Goal: Information Seeking & Learning: Understand process/instructions

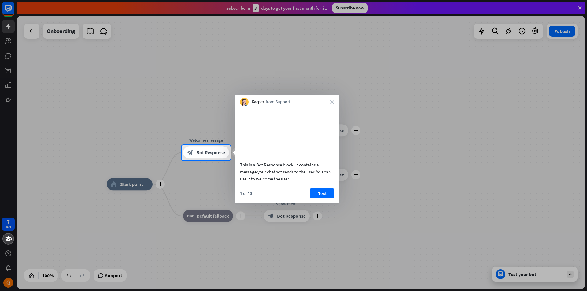
click at [330, 102] on div "Kacper from Support close" at bounding box center [287, 101] width 104 height 12
click at [322, 198] on button "Next" at bounding box center [322, 194] width 24 height 10
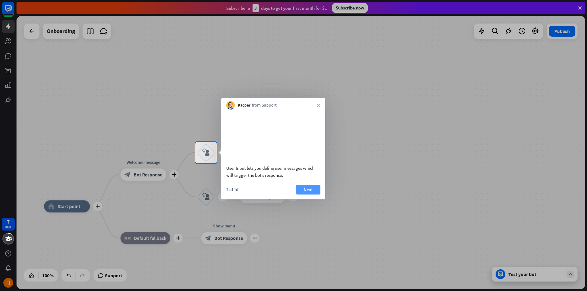
click at [310, 195] on button "Next" at bounding box center [308, 190] width 24 height 10
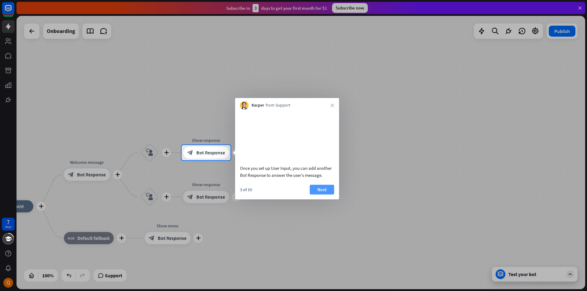
click at [326, 195] on button "Next" at bounding box center [322, 190] width 24 height 10
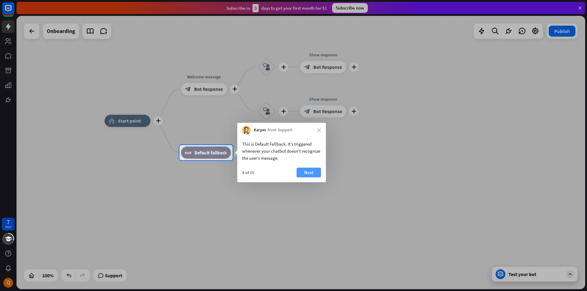
click at [308, 173] on button "Next" at bounding box center [309, 173] width 24 height 10
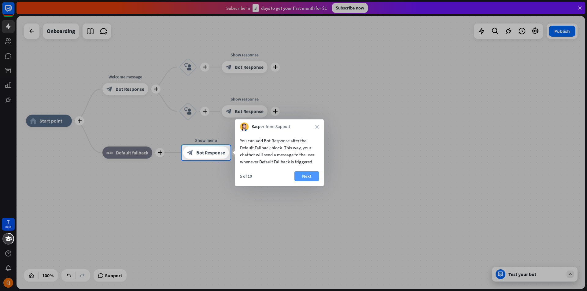
click at [307, 177] on button "Next" at bounding box center [306, 177] width 24 height 10
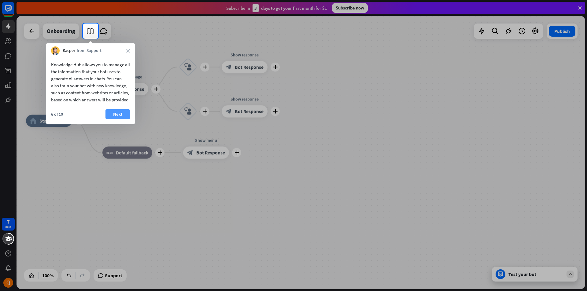
click at [114, 119] on button "Next" at bounding box center [118, 114] width 24 height 10
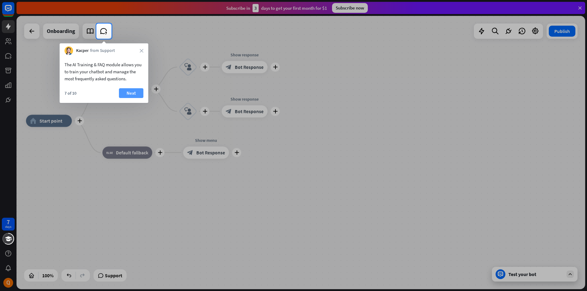
click at [129, 92] on button "Next" at bounding box center [131, 93] width 24 height 10
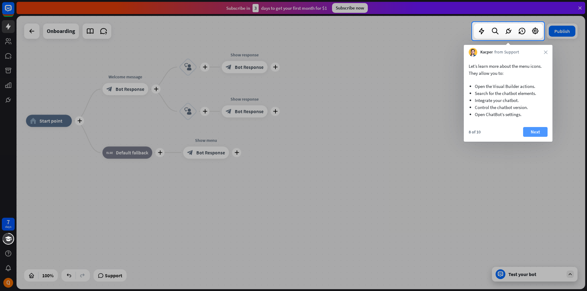
click at [543, 135] on button "Next" at bounding box center [535, 132] width 24 height 10
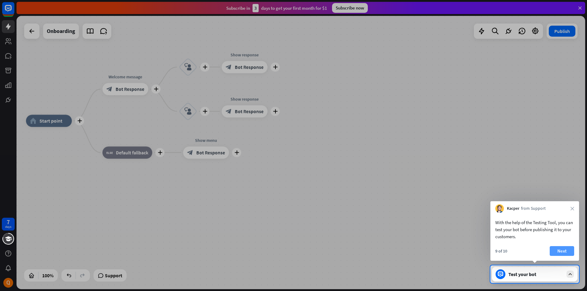
click at [560, 251] on button "Next" at bounding box center [562, 251] width 24 height 10
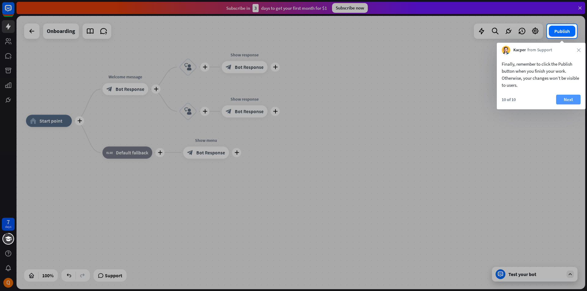
click at [575, 103] on button "Next" at bounding box center [568, 100] width 24 height 10
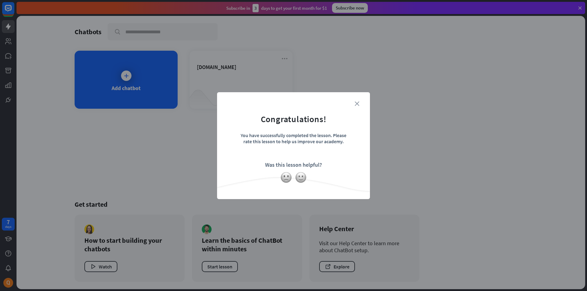
click at [356, 103] on icon "close" at bounding box center [357, 104] width 5 height 5
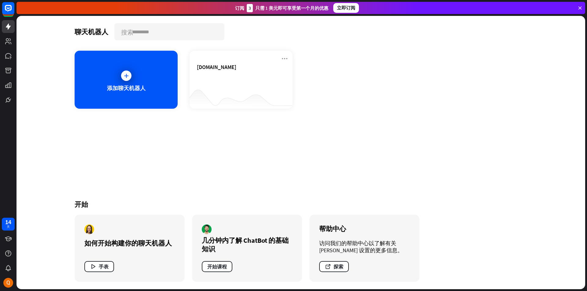
click at [359, 160] on div "聊天机器人 搜索 添加聊天机器人 [DOMAIN_NAME] 开始 如何开始构建你的聊天机器人 手表 几分钟内了解 ChatBot 的基础知识 开始课程 帮助…" at bounding box center [300, 153] width 489 height 274
click at [6, 227] on div "14 天" at bounding box center [8, 225] width 6 height 10
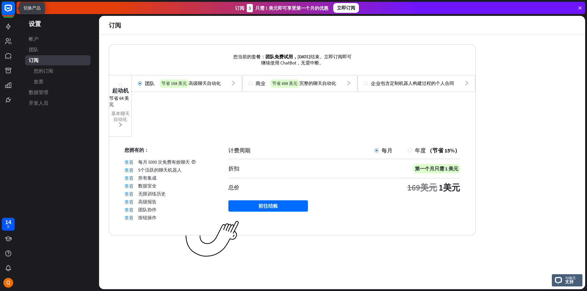
click at [6, 7] on icon at bounding box center [8, 8] width 7 height 7
click at [6, 8] on rect at bounding box center [8, 8] width 13 height 13
click at [580, 9] on icon at bounding box center [580, 8] width 6 height 6
click at [9, 30] on icon at bounding box center [8, 26] width 7 height 7
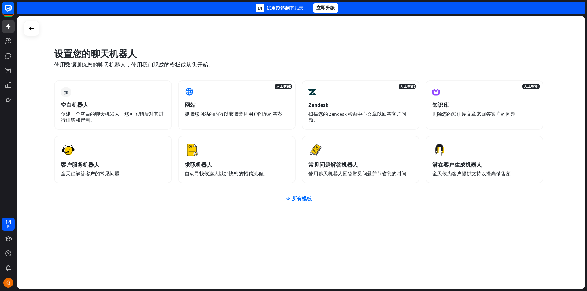
click at [232, 214] on div "加 空白机器人 创建一个空白的聊天机器人，您可以稍后对其进行训练和定制。 人工智能 网站 抓取您网站的内容以获取常见用户问题的答案。 人工智能 Zendesk…" at bounding box center [298, 168] width 489 height 176
